Goal: Find specific page/section

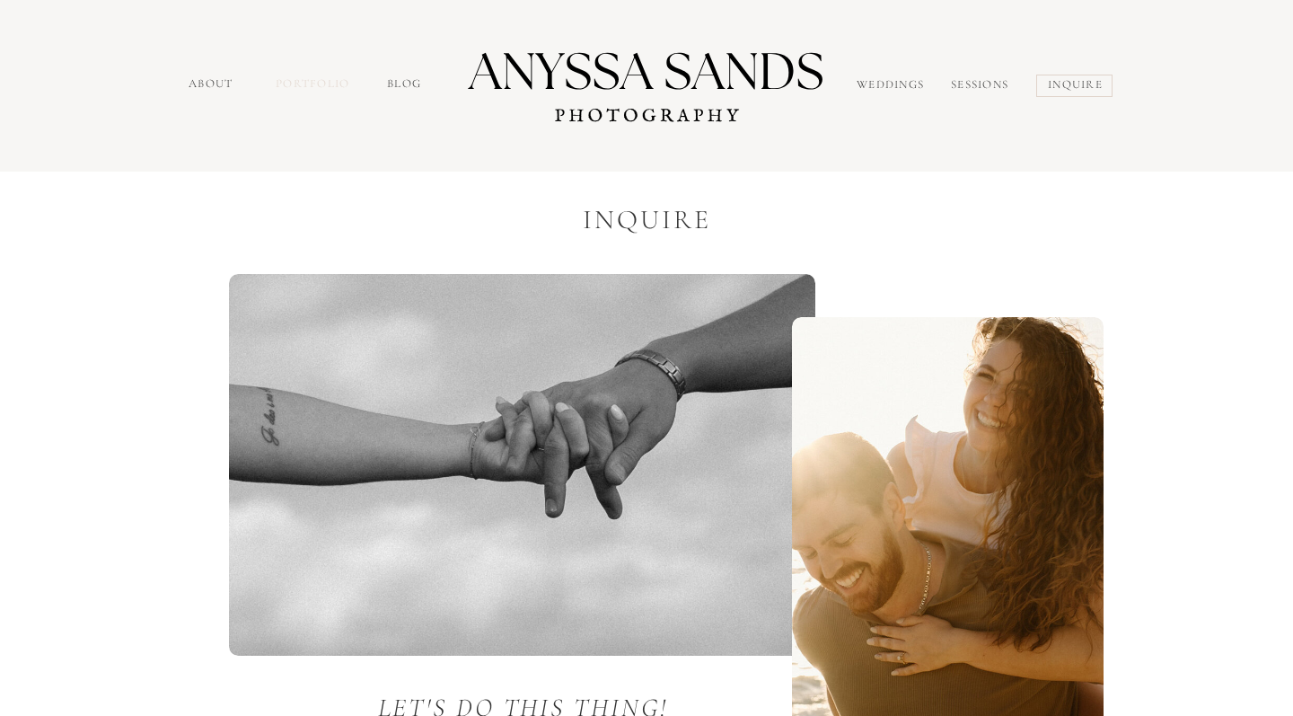
click at [291, 84] on nav "portfolio" at bounding box center [314, 85] width 77 height 21
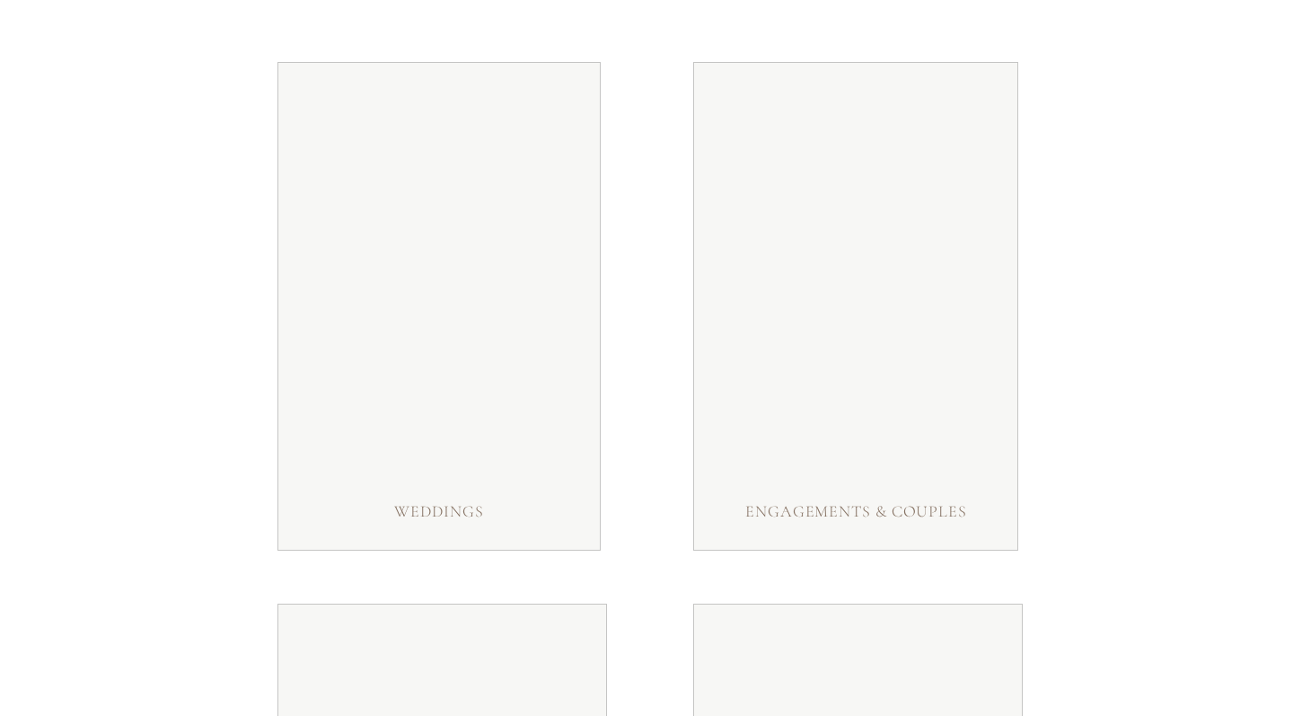
scroll to position [262, 0]
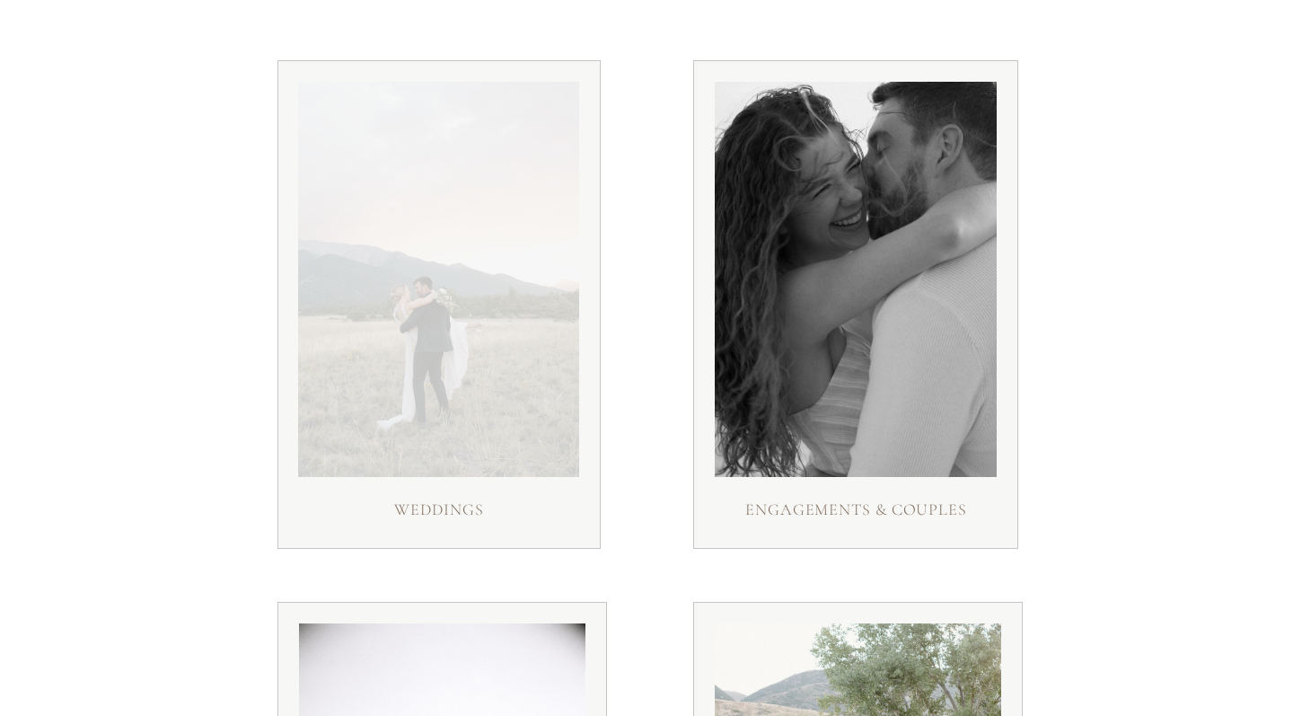
click at [490, 454] on div at bounding box center [438, 279] width 281 height 395
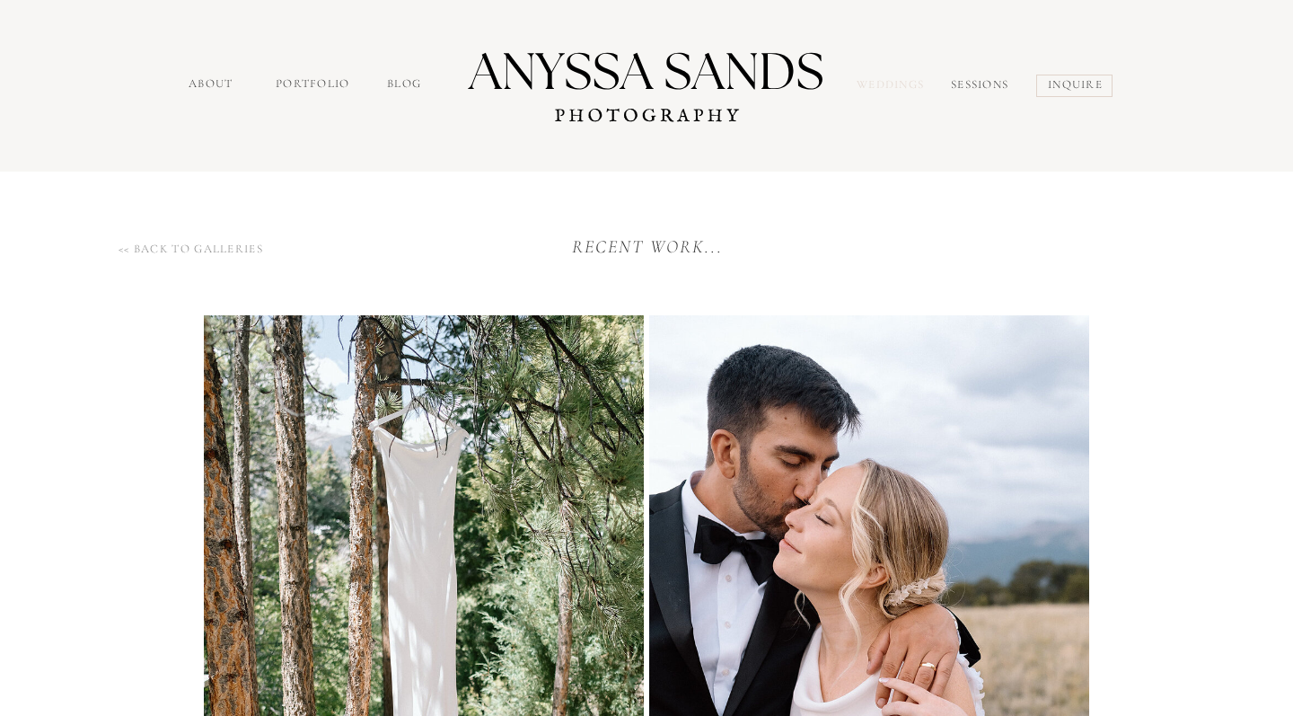
click at [901, 89] on nav "Weddings" at bounding box center [894, 86] width 75 height 21
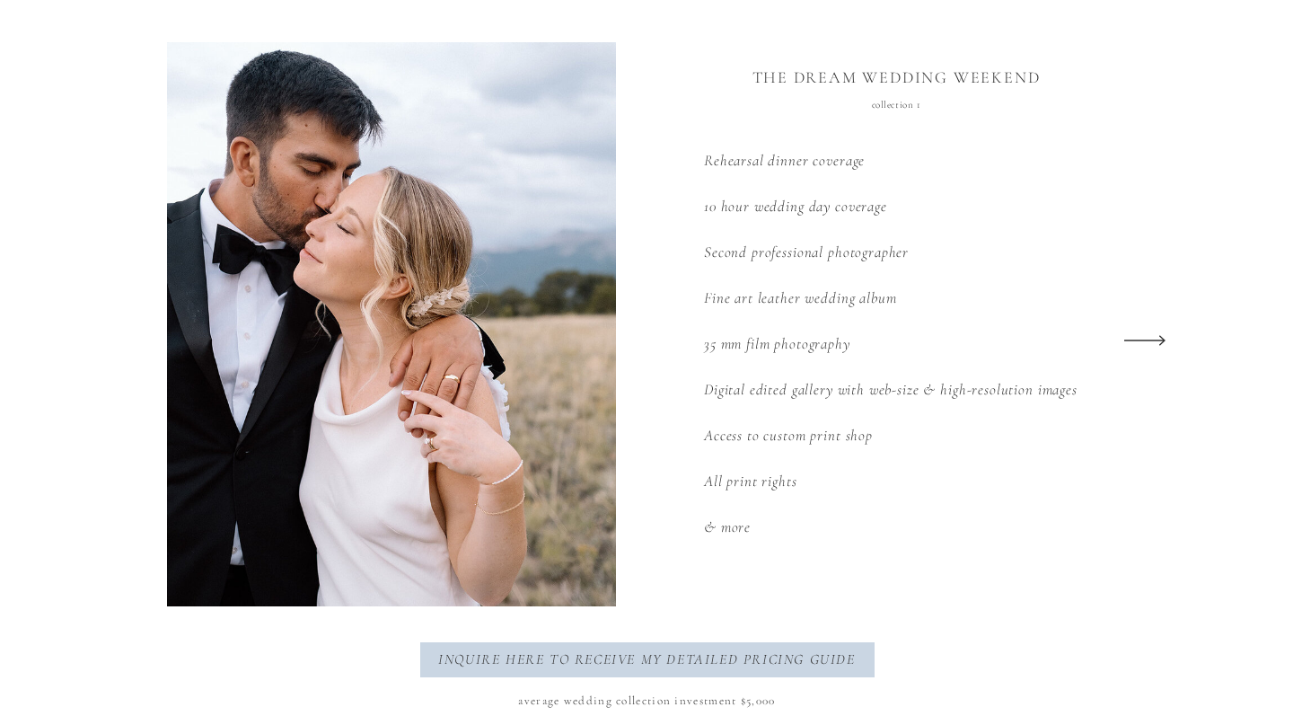
scroll to position [2388, 0]
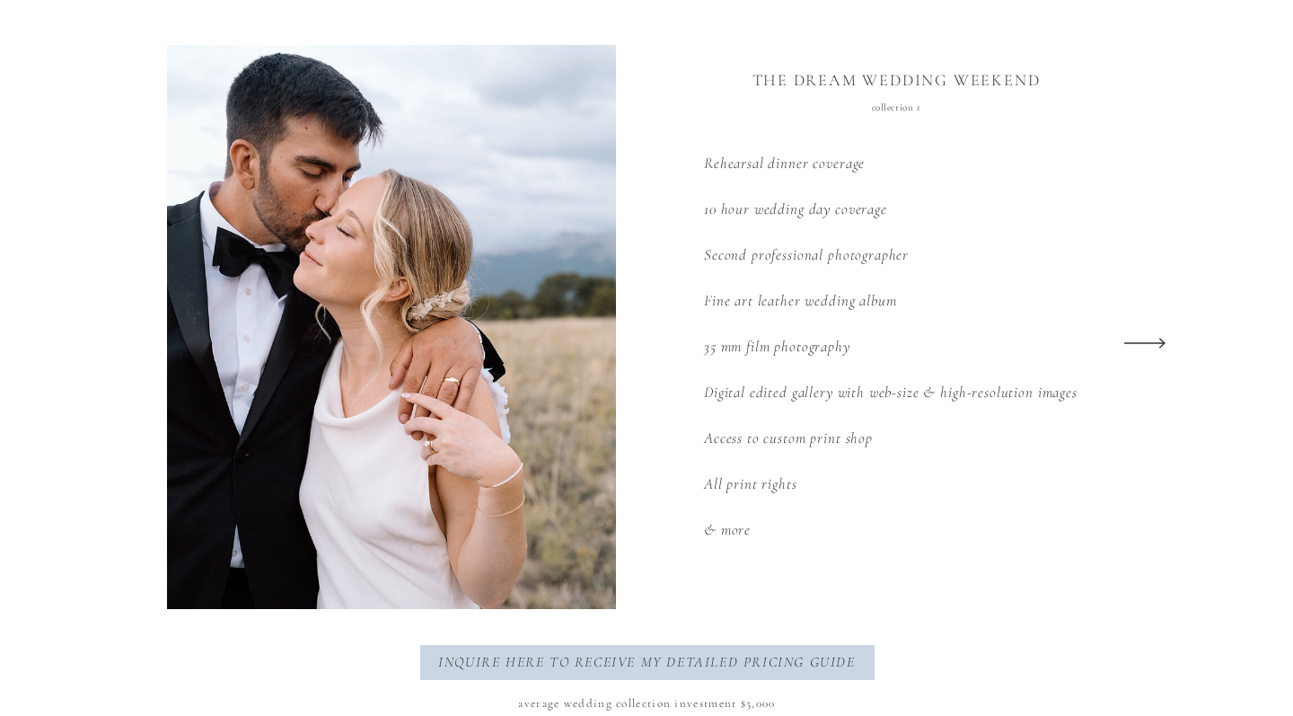
click at [1149, 341] on icon at bounding box center [1145, 343] width 54 height 70
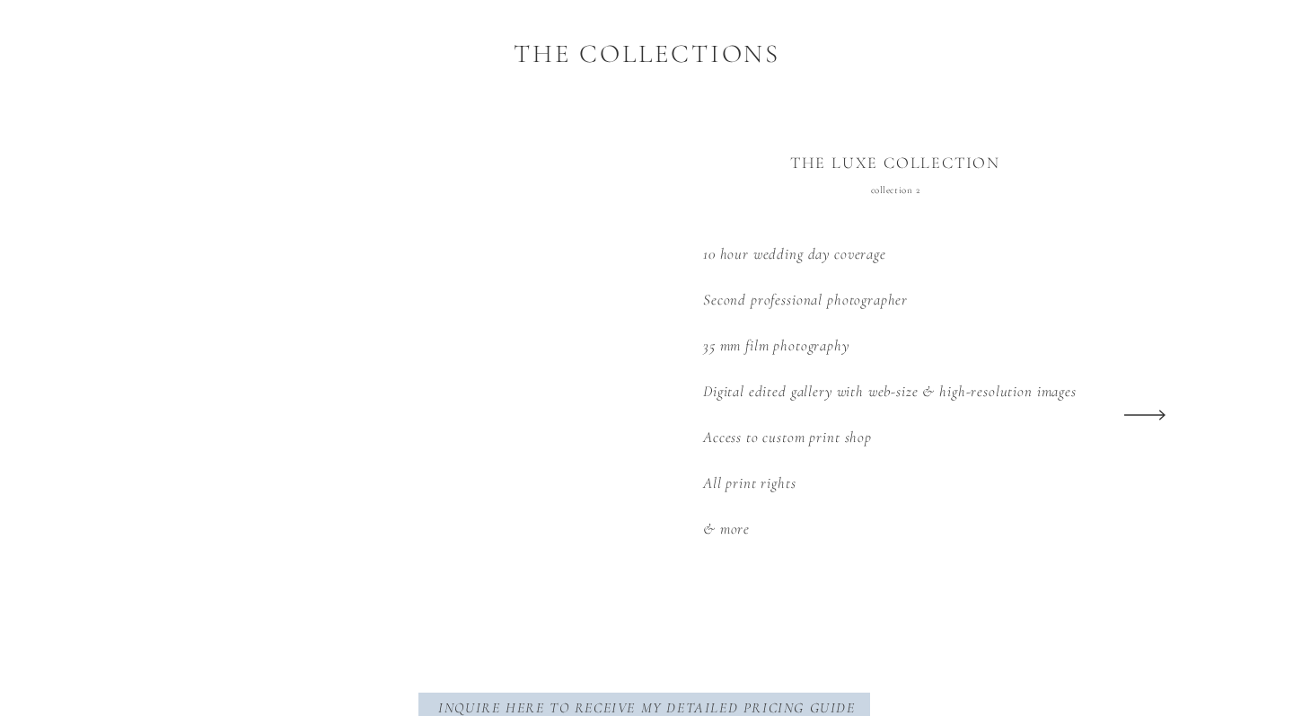
scroll to position [2313, 0]
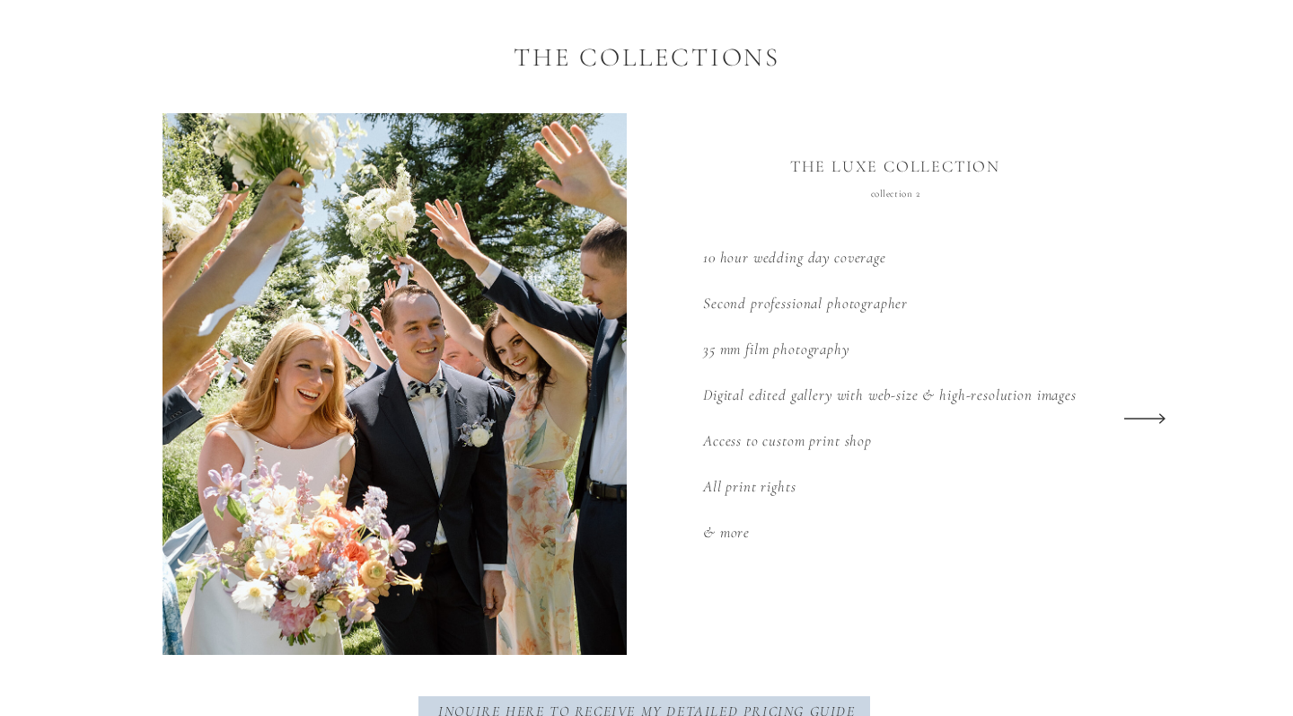
click at [1154, 421] on icon at bounding box center [1145, 419] width 54 height 70
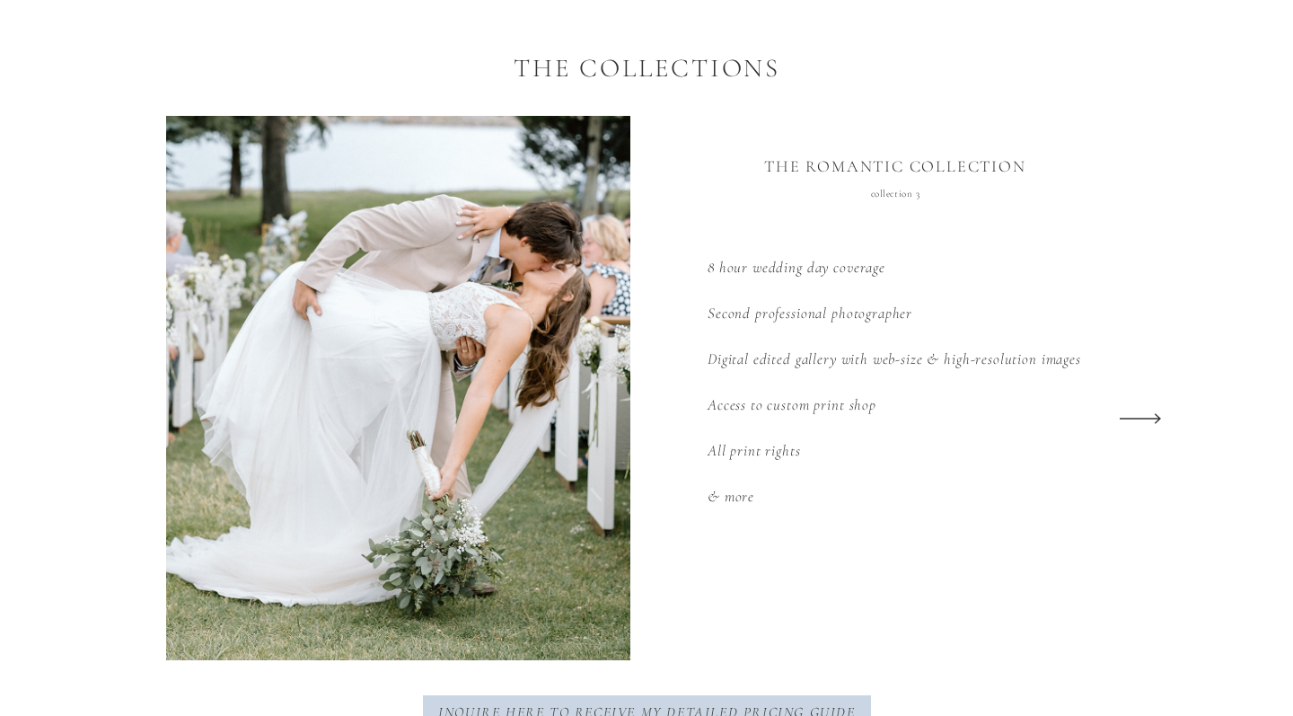
click at [1154, 422] on icon at bounding box center [1141, 419] width 54 height 70
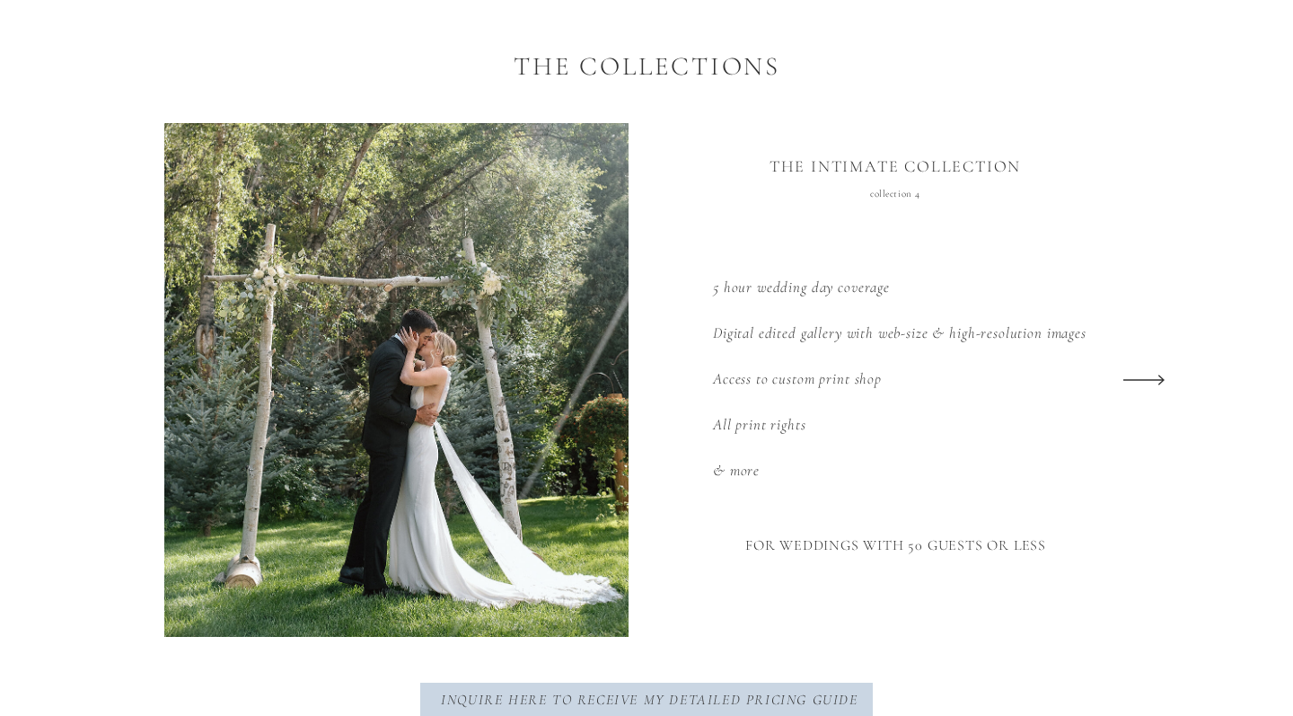
click at [1151, 387] on icon at bounding box center [1144, 380] width 54 height 70
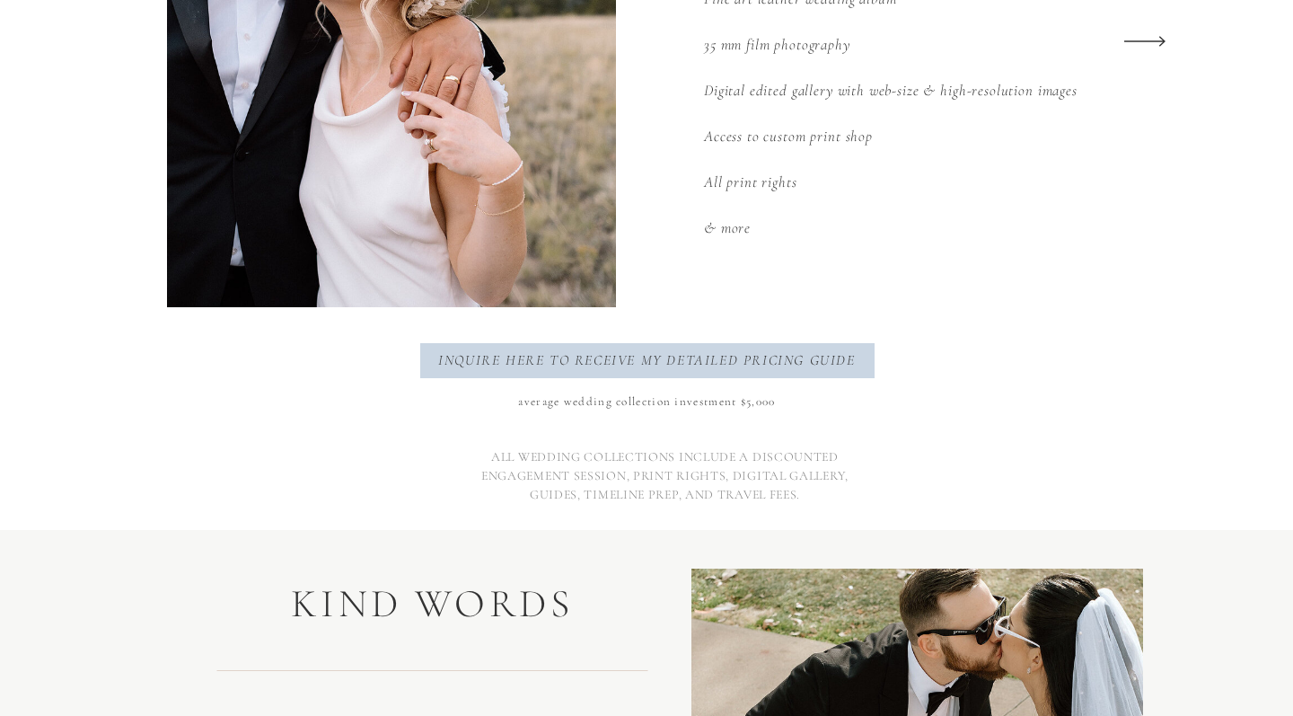
scroll to position [2695, 0]
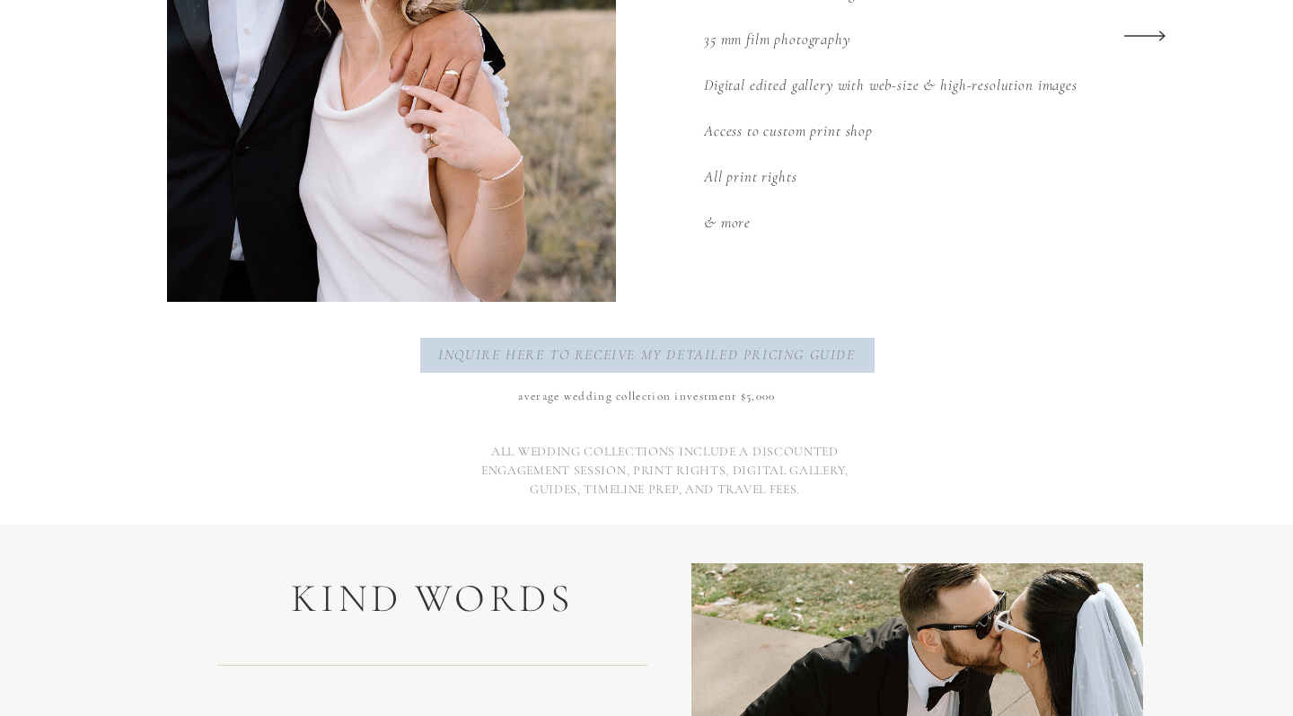
click at [694, 360] on p "inquire here to receive my detailed pricing guide" at bounding box center [647, 355] width 428 height 23
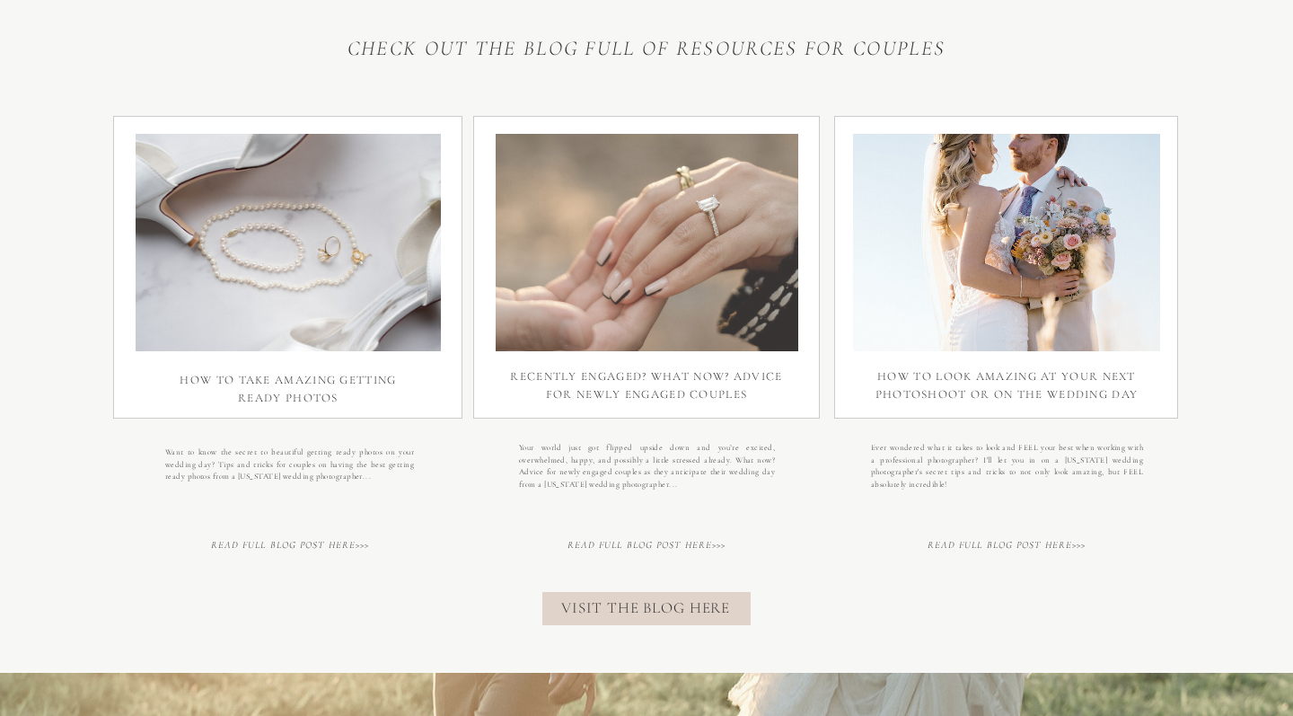
scroll to position [3268, 0]
